Goal: Ask a question: Seek information or help from site administrators or community

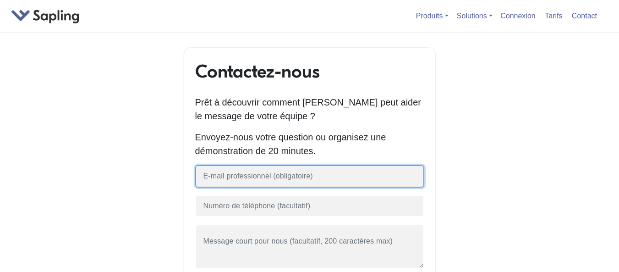
click at [269, 180] on input "text" at bounding box center [309, 176] width 229 height 22
type input "emoucko@gmail.com"
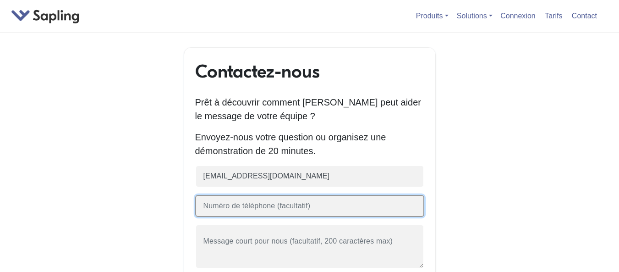
type input "699836836"
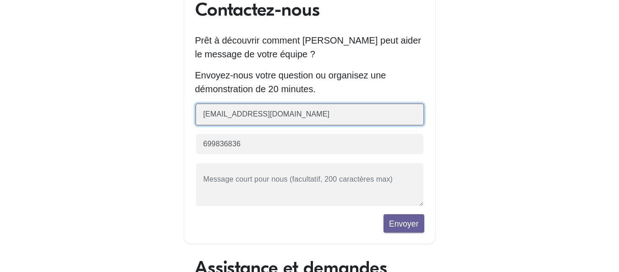
scroll to position [92, 0]
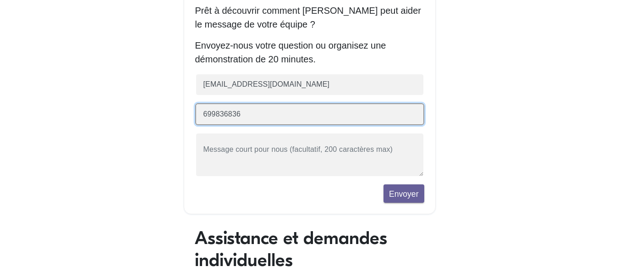
drag, startPoint x: 243, startPoint y: 117, endPoint x: 181, endPoint y: 113, distance: 62.4
click at [181, 113] on div "Contactez-nous Prêt à découvrir comment Sapling peut aider le message de votre …" at bounding box center [310, 254] width 522 height 597
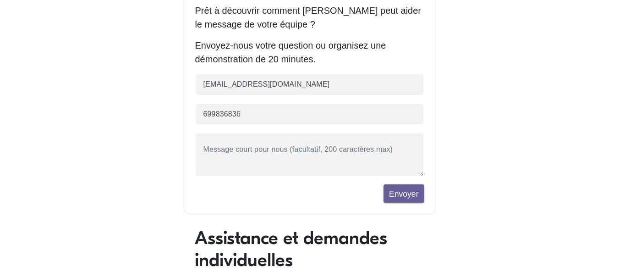
click at [181, 113] on div "Contactez-nous Prêt à découvrir comment Sapling peut aider le message de votre …" at bounding box center [310, 254] width 522 height 597
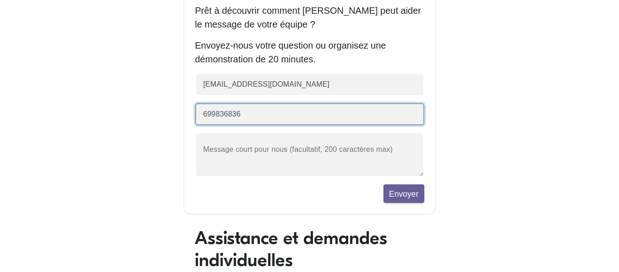
drag, startPoint x: 244, startPoint y: 116, endPoint x: 191, endPoint y: 117, distance: 53.6
click at [191, 117] on div "Contactez-nous Prêt à découvrir comment Sapling peut aider le message de votre …" at bounding box center [310, 85] width 252 height 258
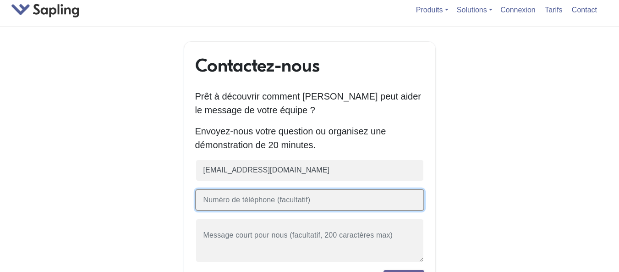
scroll to position [0, 0]
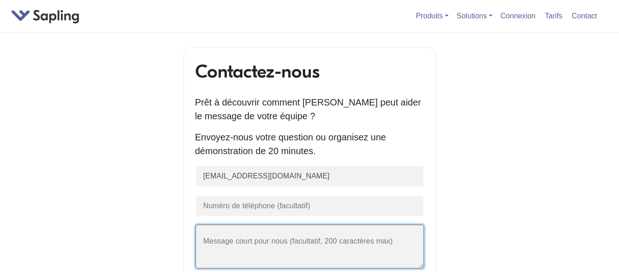
click at [238, 241] on textarea at bounding box center [309, 246] width 229 height 44
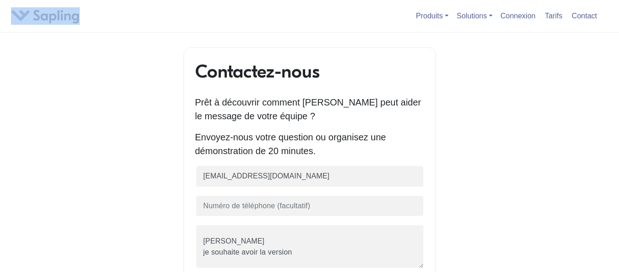
drag, startPoint x: 82, startPoint y: 16, endPoint x: 43, endPoint y: 22, distance: 40.2
click at [43, 22] on div "Produits API / SDK Grammaire Détection de l'IA Saisie semi-automatique Extraits…" at bounding box center [309, 16] width 619 height 33
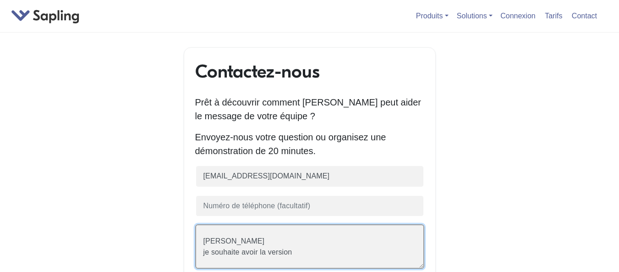
click at [294, 252] on textarea "Bonsoir je souhaite avoir la version" at bounding box center [309, 246] width 229 height 44
drag, startPoint x: 279, startPoint y: 246, endPoint x: 249, endPoint y: 244, distance: 30.3
click at [249, 244] on textarea "Bonsoir je souhaite avoir la version de Sapling me permettant de reformuler mon…" at bounding box center [309, 246] width 229 height 44
drag, startPoint x: 206, startPoint y: 246, endPoint x: 197, endPoint y: 243, distance: 9.0
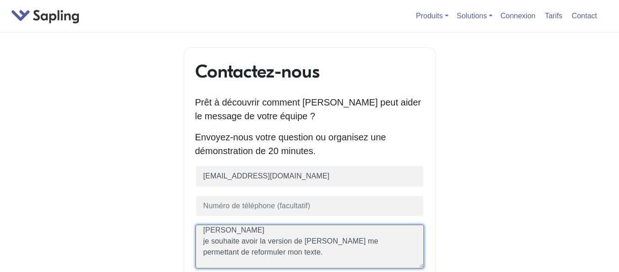
click at [197, 243] on textarea "Bonsoir je souhaite avoir la version de Sapling me permettant de reformuler mon…" at bounding box center [309, 246] width 229 height 44
click at [208, 246] on textarea "Bonsoir je souhaite avoir la version de Sapling me permettant de reformuler mon…" at bounding box center [309, 246] width 229 height 44
click at [0, 0] on qb-div "Remplacement orthographe Je" at bounding box center [0, 0] width 0 height 0
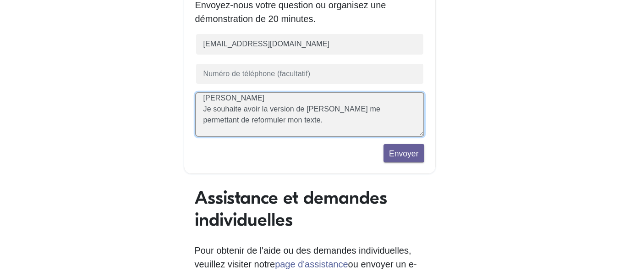
scroll to position [137, 0]
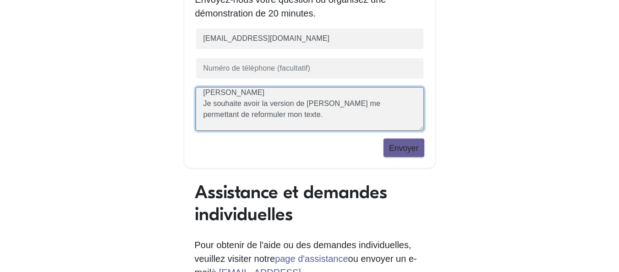
type textarea "Bonsoir Je souhaite avoir la version de Sapling me permettant de reformuler mon…"
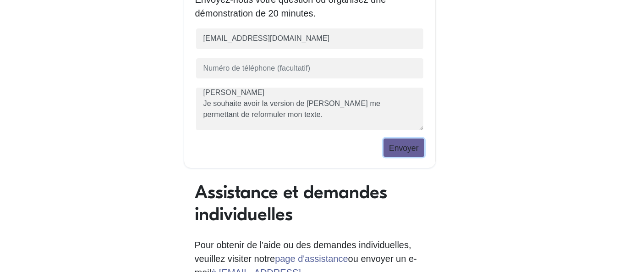
click at [409, 146] on font "Envoyer" at bounding box center [404, 147] width 30 height 9
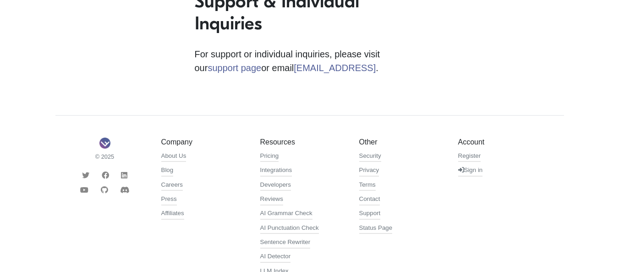
scroll to position [366, 0]
